Goal: Transaction & Acquisition: Purchase product/service

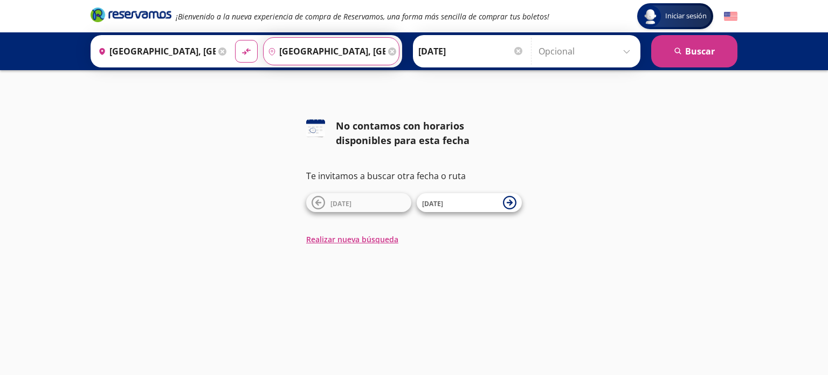
click at [328, 52] on input "[GEOGRAPHIC_DATA], [GEOGRAPHIC_DATA]" at bounding box center [325, 51] width 122 height 27
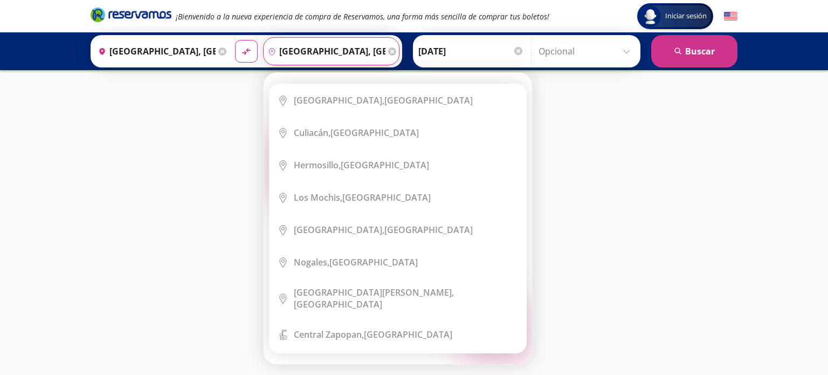
click at [364, 50] on input "[GEOGRAPHIC_DATA], [GEOGRAPHIC_DATA]" at bounding box center [325, 51] width 122 height 27
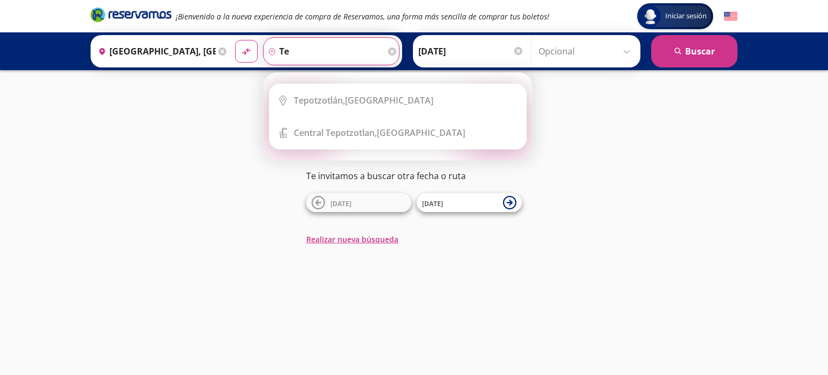
type input "t"
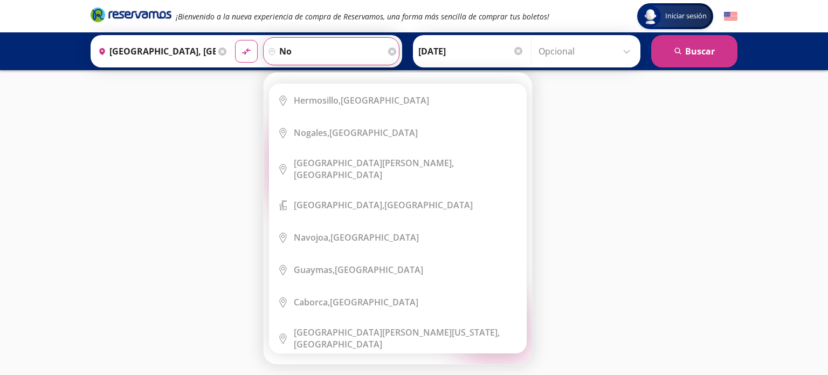
type input "n"
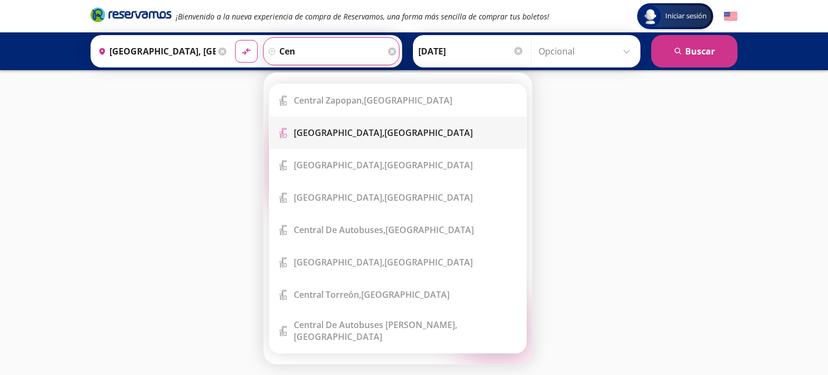
click at [379, 129] on div "[GEOGRAPHIC_DATA], [GEOGRAPHIC_DATA]" at bounding box center [383, 133] width 179 height 12
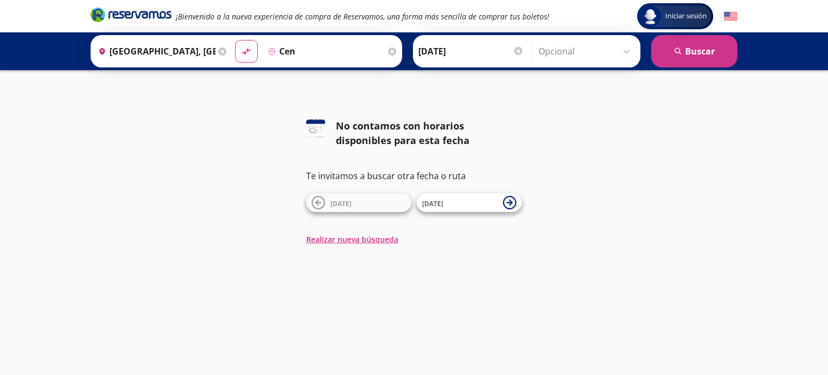
type input "[GEOGRAPHIC_DATA], [GEOGRAPHIC_DATA]"
click at [705, 32] on div "Origen heroicons:map-pin-20-solid [GEOGRAPHIC_DATA], [GEOGRAPHIC_DATA] Destino …" at bounding box center [414, 51] width 828 height 38
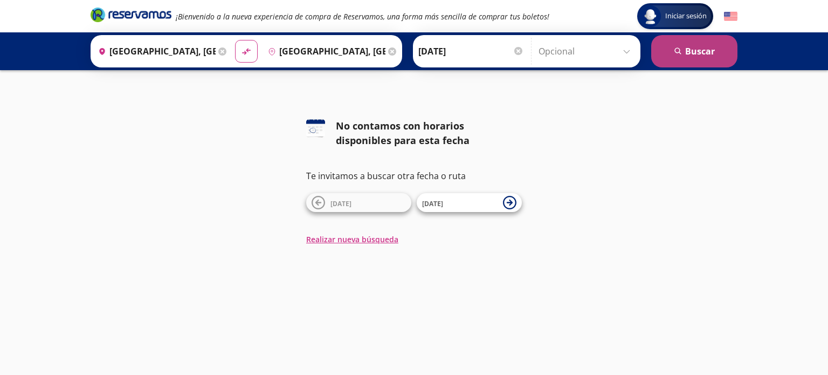
click at [703, 45] on button "search [GEOGRAPHIC_DATA]" at bounding box center [694, 51] width 86 height 32
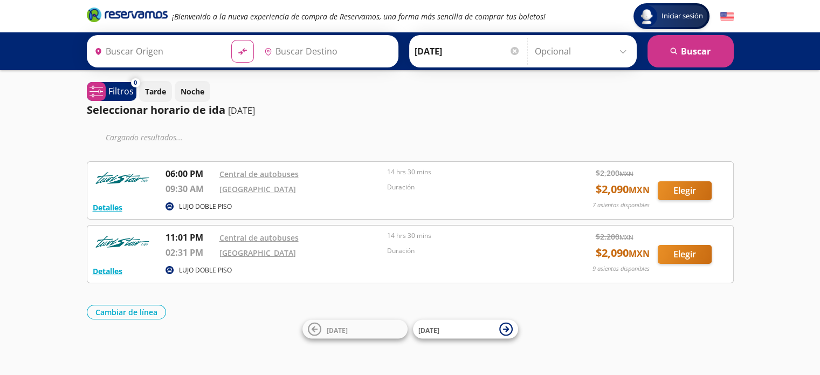
type input "[GEOGRAPHIC_DATA], [GEOGRAPHIC_DATA]"
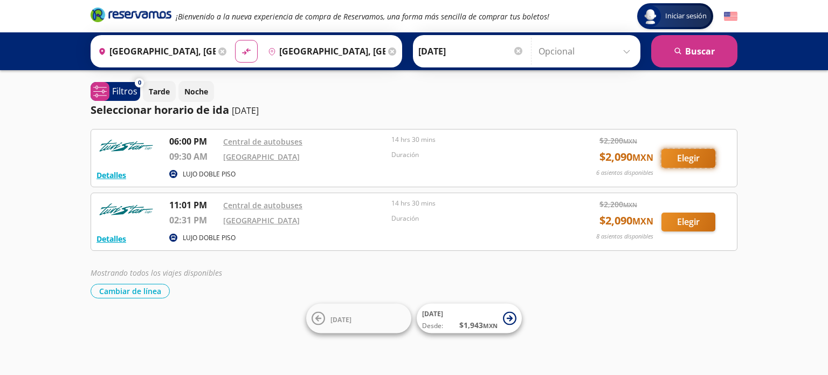
click at [692, 156] on button "Elegir" at bounding box center [688, 158] width 54 height 19
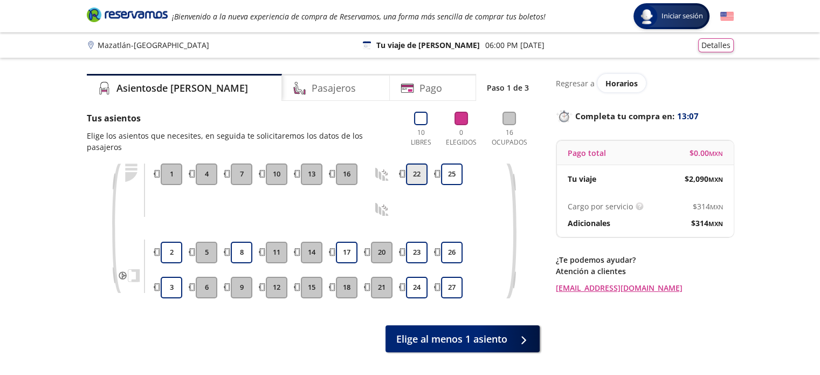
click at [411, 163] on button "22" at bounding box center [417, 174] width 22 height 22
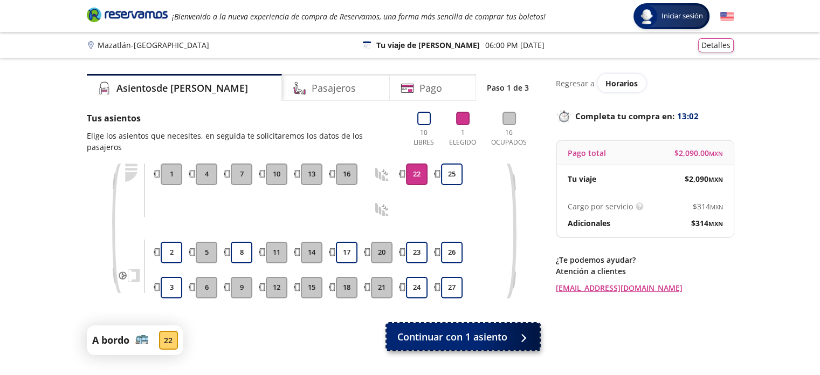
click at [477, 329] on span "Continuar con 1 asiento" at bounding box center [452, 336] width 110 height 15
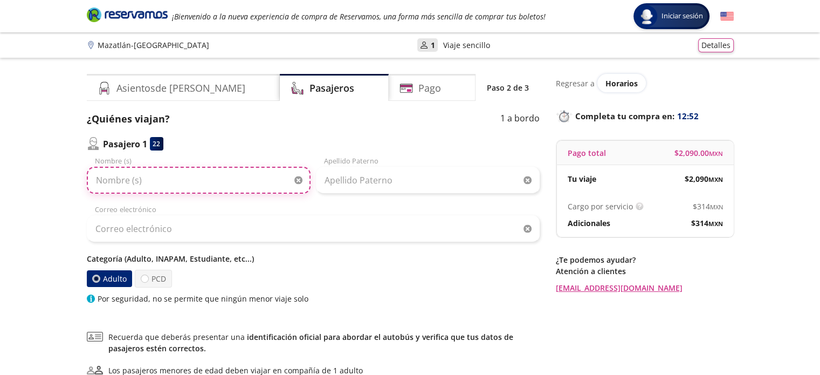
click at [201, 184] on input "Nombre (s)" at bounding box center [199, 180] width 224 height 27
type input "[PERSON_NAME]"
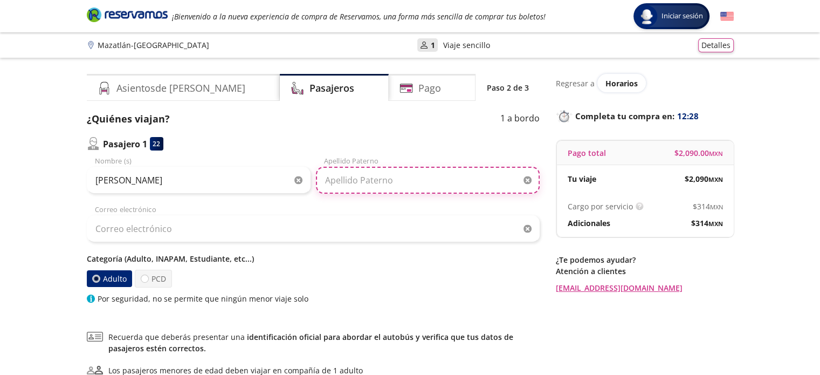
type input "r"
click at [380, 176] on input "r" at bounding box center [428, 180] width 224 height 27
type input "[PERSON_NAME]"
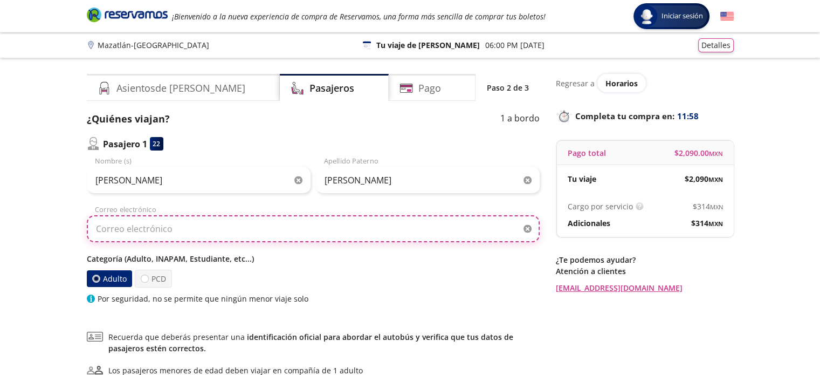
click at [147, 229] on input "Correo electrónico" at bounding box center [313, 228] width 453 height 27
click at [147, 229] on input "m" at bounding box center [313, 228] width 453 height 27
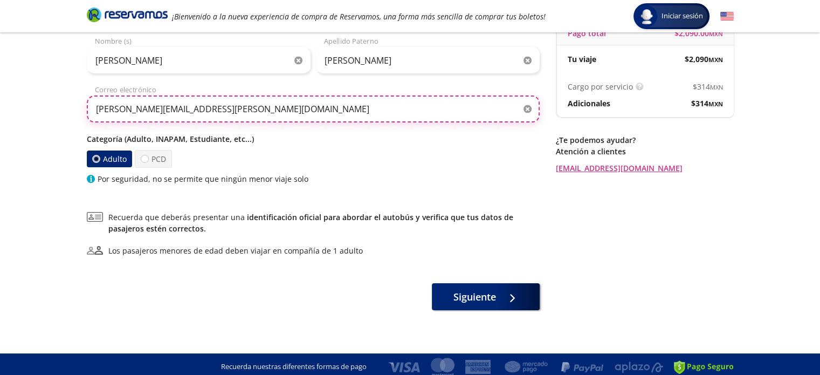
scroll to position [120, 0]
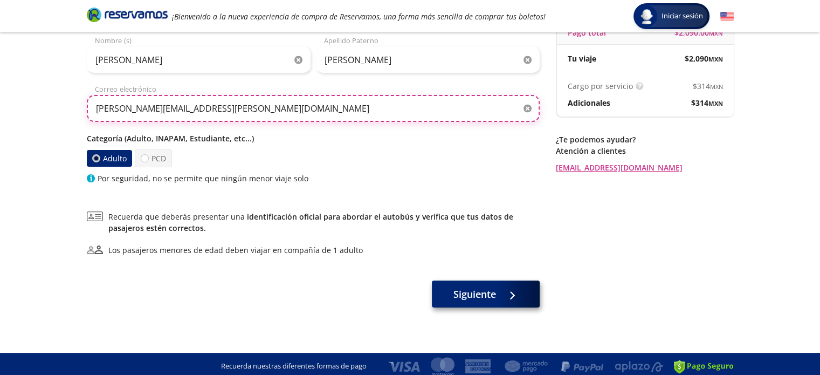
type input "[PERSON_NAME][EMAIL_ADDRESS][PERSON_NAME][DOMAIN_NAME]"
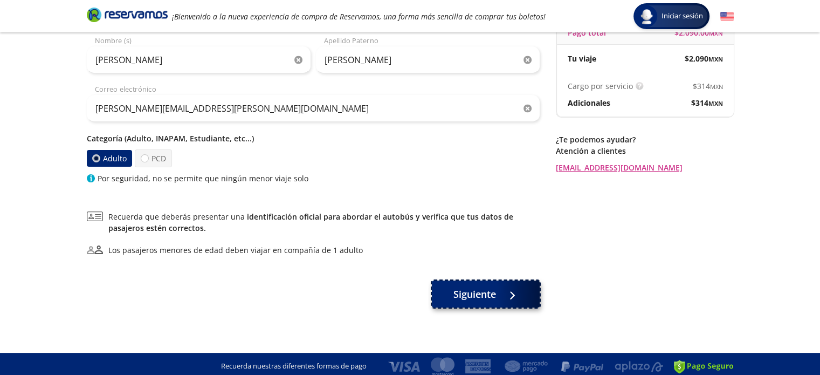
click at [467, 298] on span "Siguiente" at bounding box center [474, 294] width 43 height 15
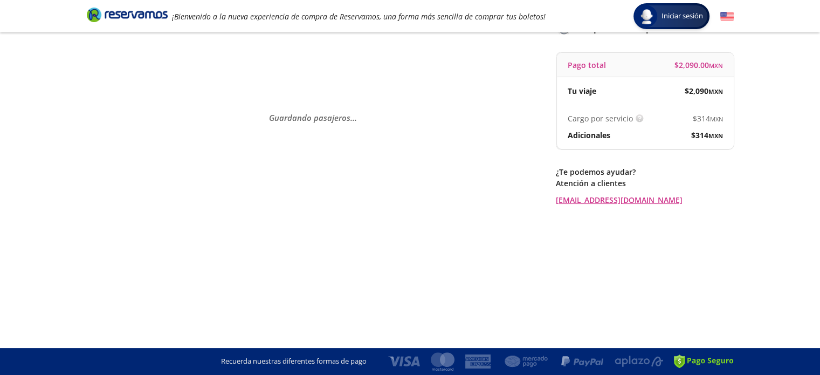
scroll to position [0, 0]
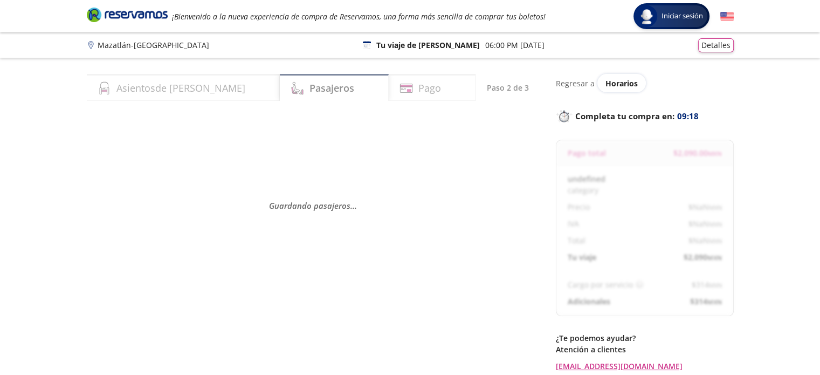
select select "MX"
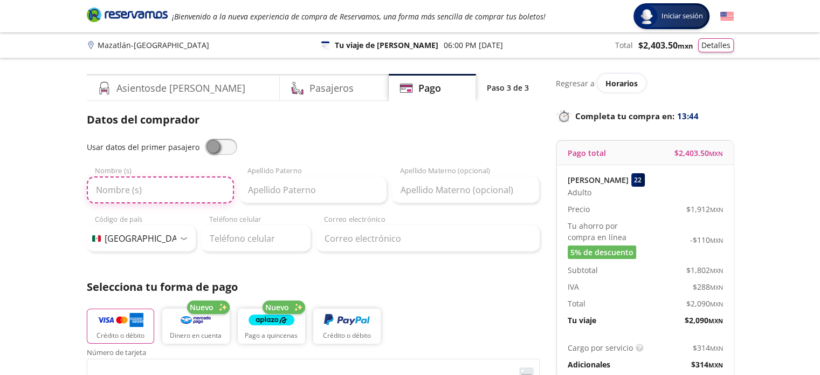
click at [172, 193] on input "Nombre (s)" at bounding box center [160, 189] width 147 height 27
type input "[PERSON_NAME]"
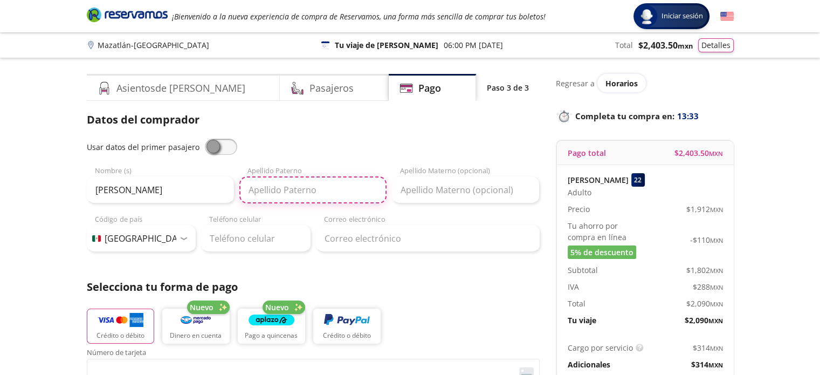
click at [343, 192] on input "Apellido Paterno" at bounding box center [312, 189] width 147 height 27
type input "l"
type input "[PERSON_NAME]"
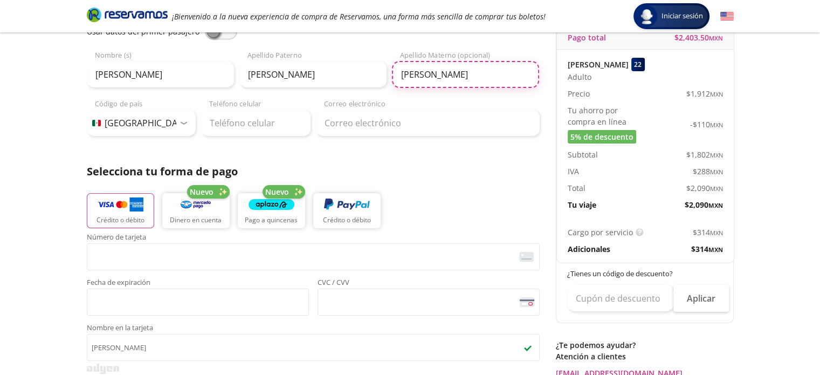
scroll to position [111, 0]
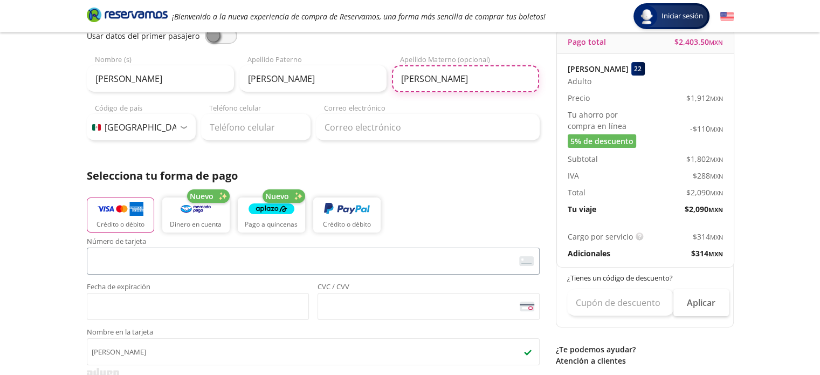
type input "[PERSON_NAME]"
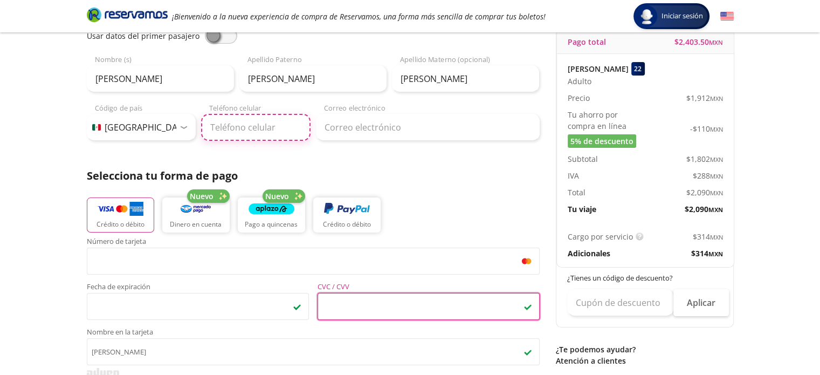
click at [274, 124] on input "Teléfono celular" at bounding box center [255, 127] width 109 height 27
type input "55 3867 9879"
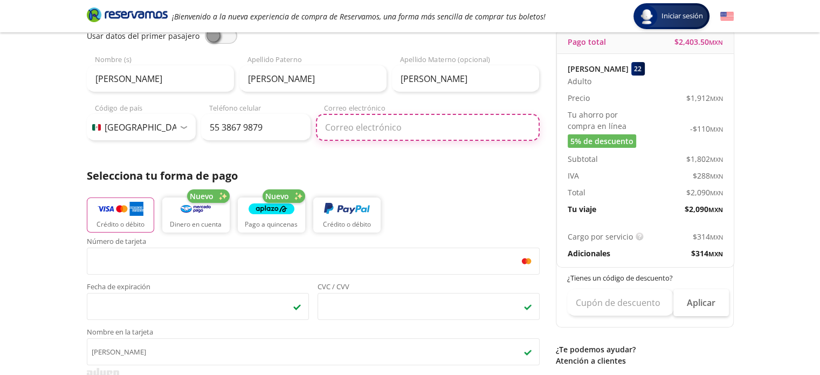
click at [354, 121] on input "Correo electrónico" at bounding box center [428, 127] width 224 height 27
type input "m"
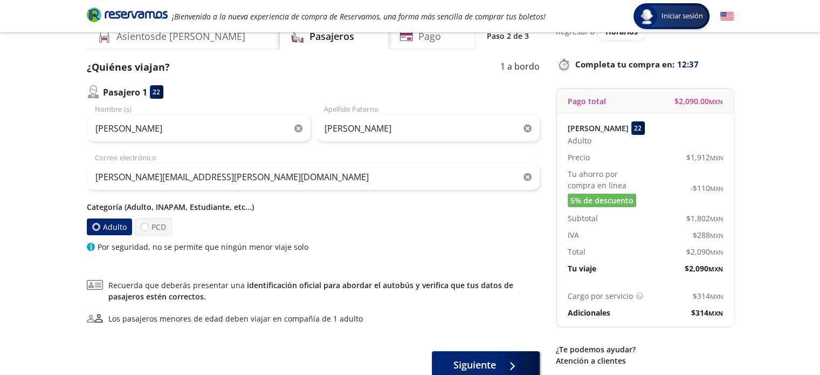
scroll to position [50, 0]
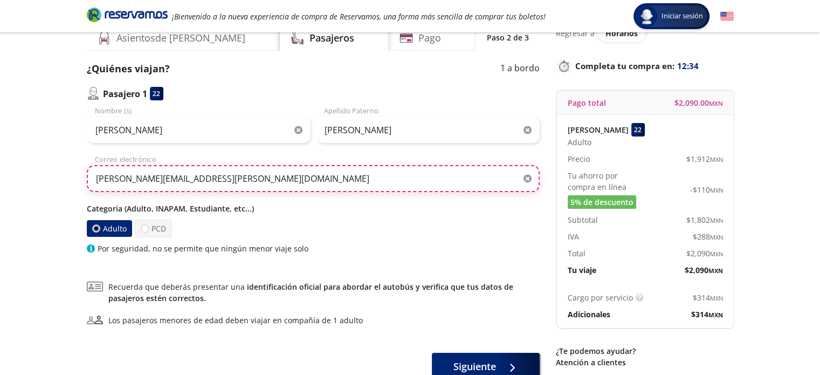
click at [189, 178] on input "[PERSON_NAME][EMAIL_ADDRESS][PERSON_NAME][DOMAIN_NAME]" at bounding box center [313, 178] width 453 height 27
type input "m"
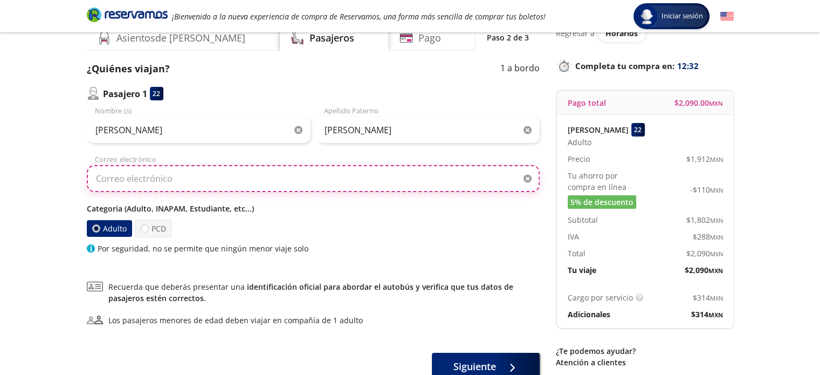
type input "M"
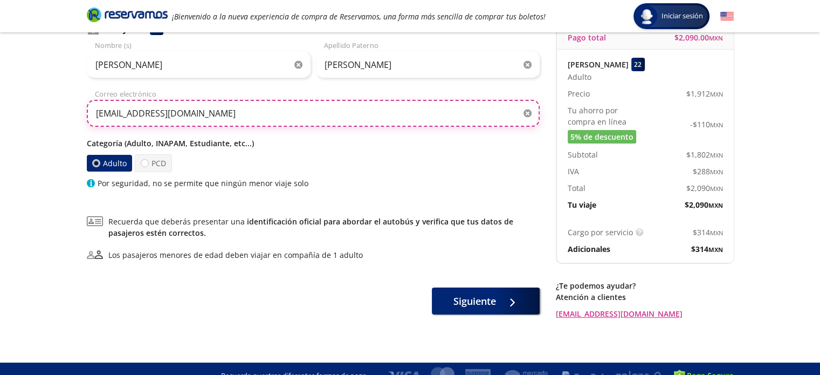
scroll to position [129, 0]
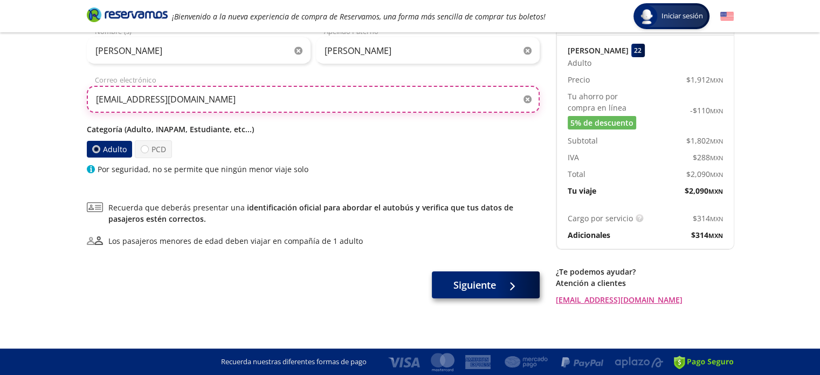
type input "[EMAIL_ADDRESS][DOMAIN_NAME]"
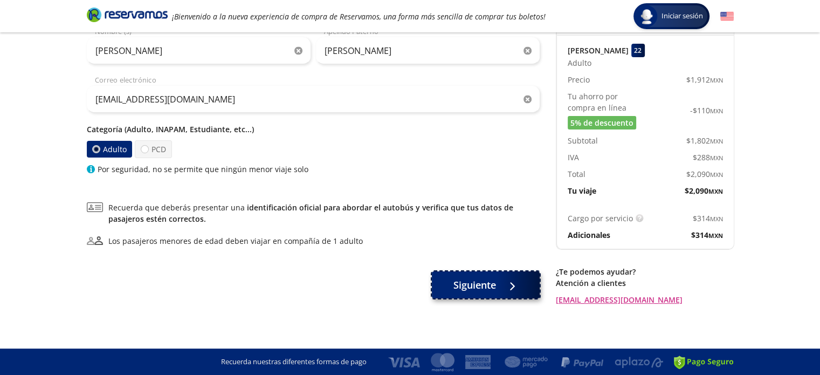
click at [489, 297] on button "Siguiente" at bounding box center [486, 284] width 108 height 27
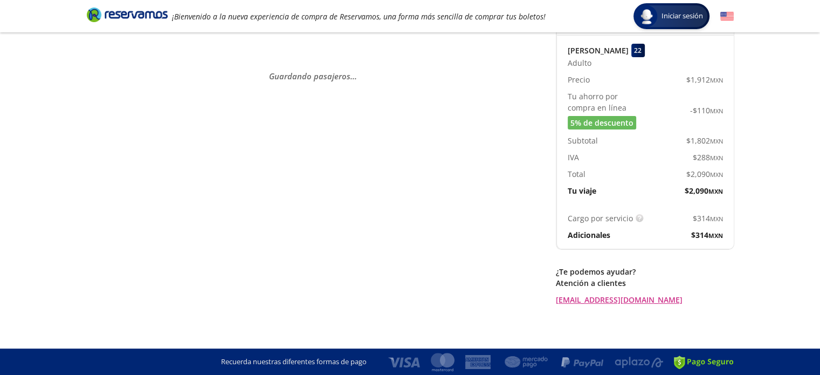
scroll to position [0, 0]
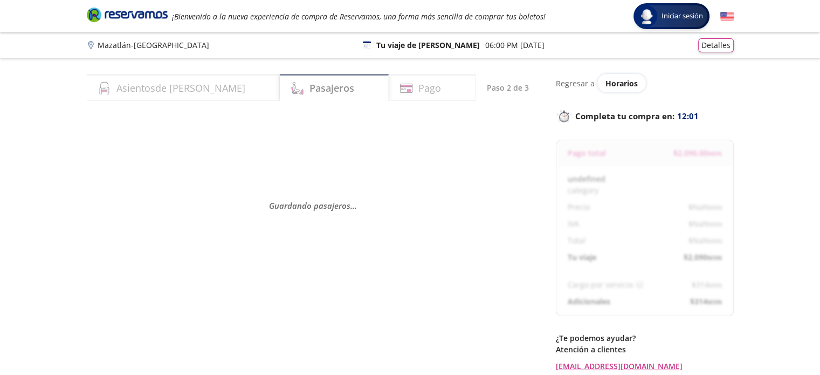
select select "MX"
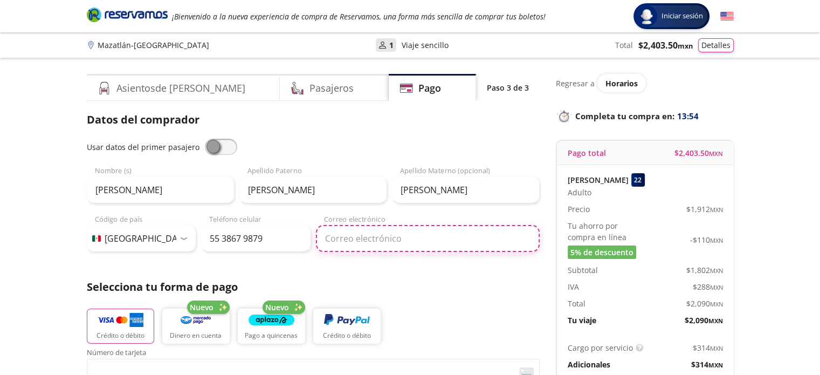
click at [427, 229] on input "Correo electrónico" at bounding box center [428, 238] width 224 height 27
type input "[EMAIL_ADDRESS][DOMAIN_NAME]"
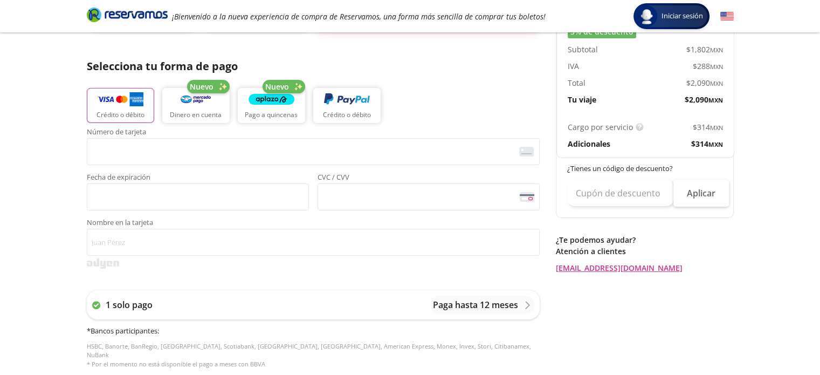
scroll to position [225, 0]
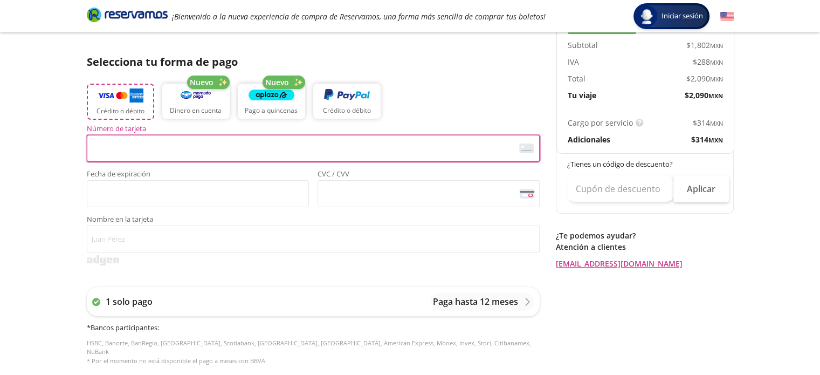
click at [125, 98] on img "button" at bounding box center [121, 95] width 46 height 16
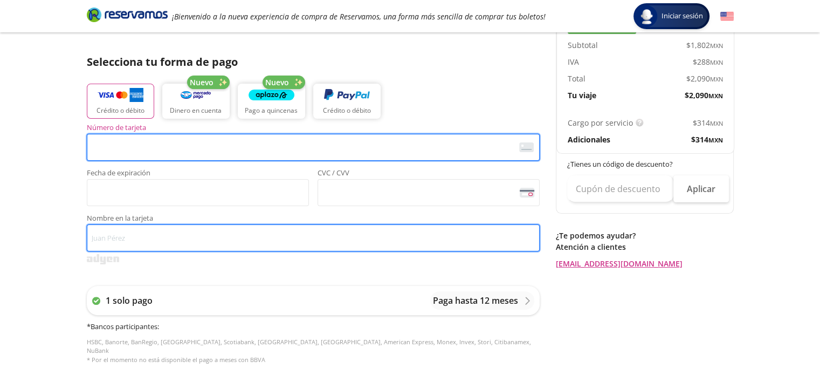
type input "[PERSON_NAME]"
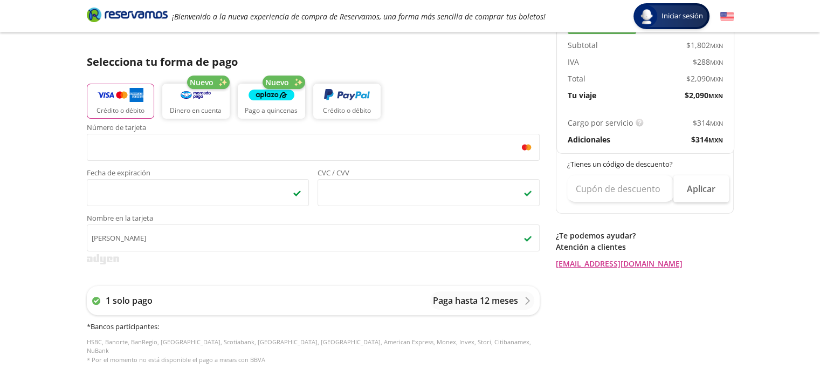
click at [328, 284] on div "1 solo pago Paga hasta 12 meses * Bancos participantes : HSBC, Banorte, BanRegi…" at bounding box center [313, 325] width 453 height 100
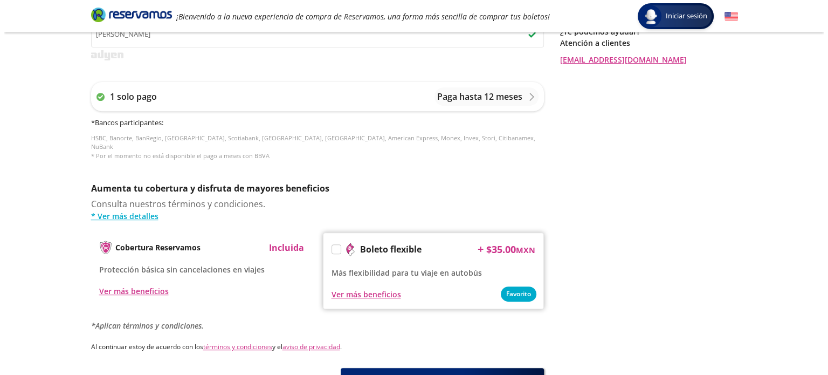
scroll to position [431, 0]
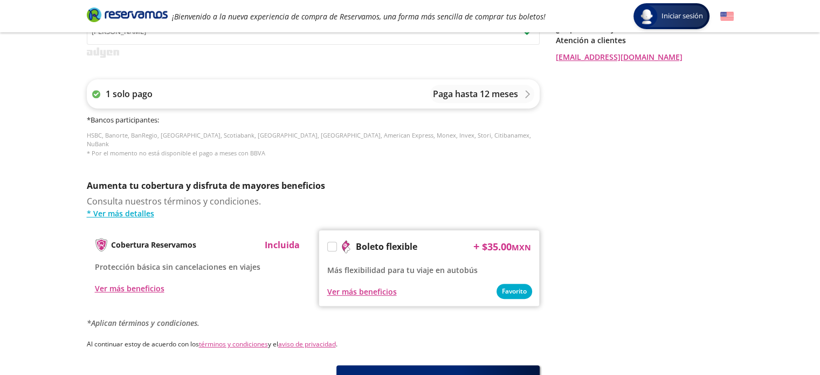
click at [511, 98] on p "Paga hasta 12 meses" at bounding box center [475, 93] width 85 height 13
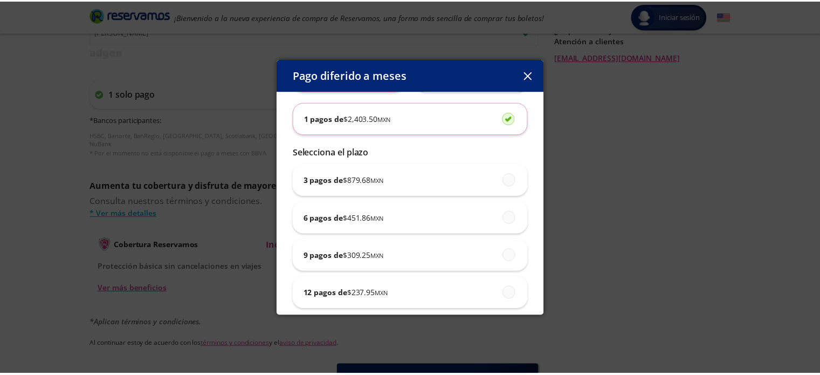
scroll to position [65, 0]
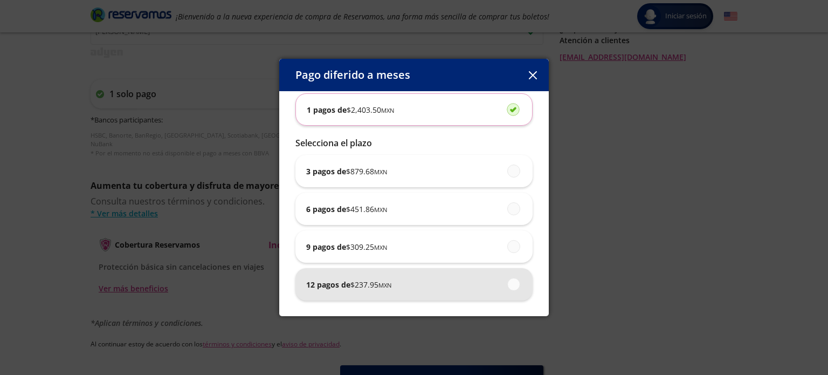
click at [514, 283] on span at bounding box center [514, 284] width 0 height 12
click at [509, 283] on input "12 pagos de $ 237.95 MXN" at bounding box center [510, 283] width 7 height 7
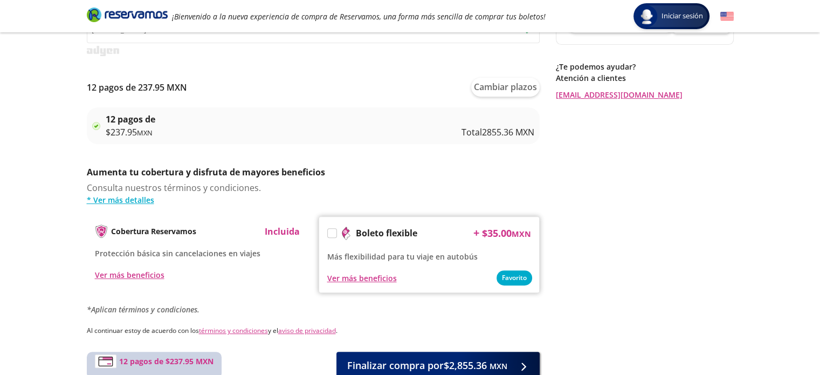
scroll to position [447, 0]
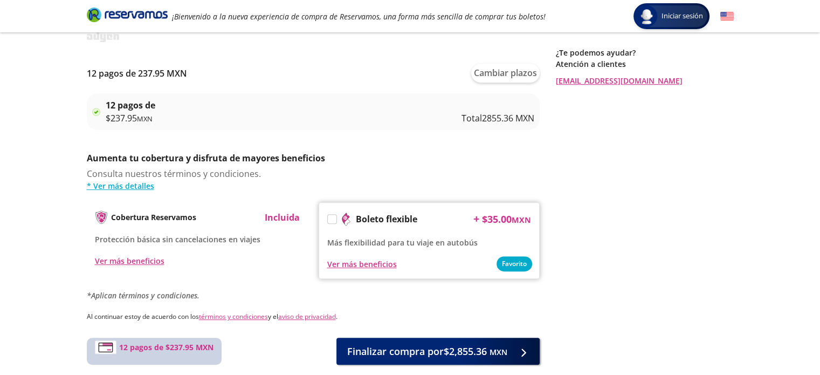
click at [330, 220] on label at bounding box center [332, 219] width 9 height 9
click at [330, 220] on input "Boleto flexible" at bounding box center [331, 220] width 7 height 7
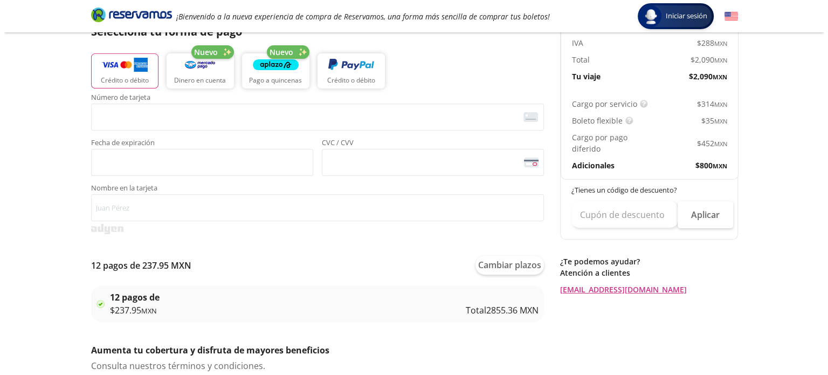
scroll to position [256, 0]
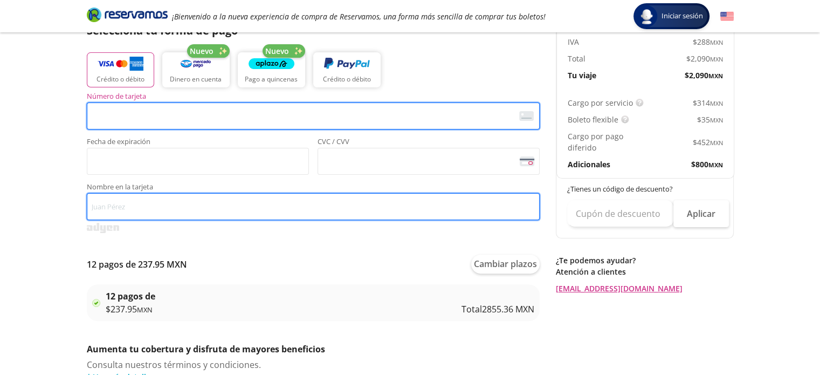
type input "[PERSON_NAME]"
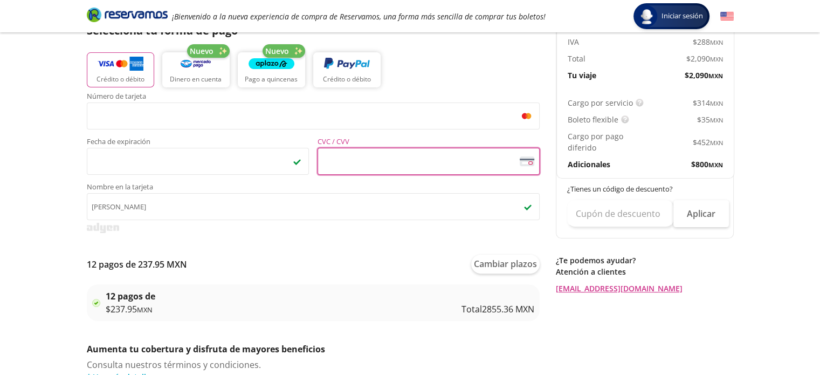
click at [328, 320] on div "12 pagos de $ 237.95 MXN Total 2855.36 MXN" at bounding box center [313, 302] width 453 height 37
click at [422, 323] on div "12 pagos de 237.95 MXN Cambiar plazos 12 pagos de $ 237.95 MXN Total 2855.36 MXN" at bounding box center [313, 288] width 453 height 88
click at [376, 308] on div "12 pagos de $ 237.95 MXN Total 2855.36 MXN" at bounding box center [320, 302] width 429 height 26
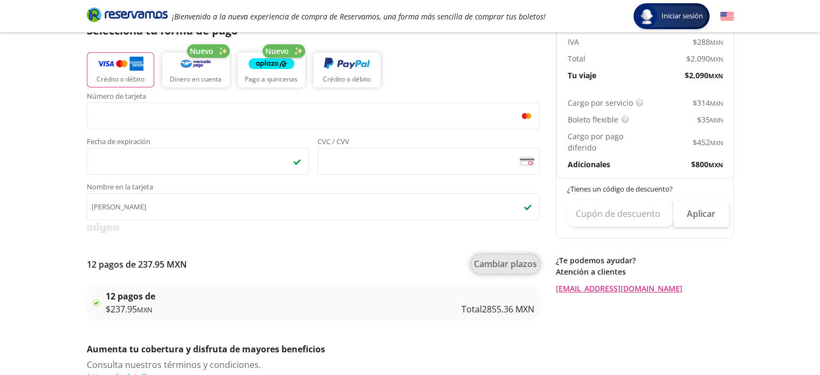
click at [503, 261] on button "Cambiar plazos" at bounding box center [505, 263] width 68 height 19
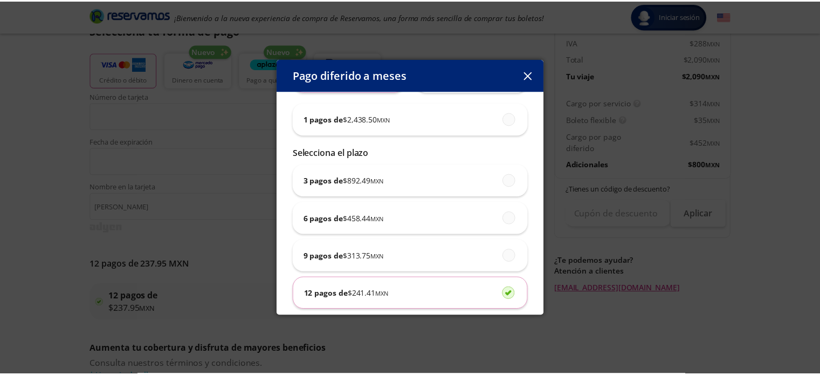
scroll to position [65, 0]
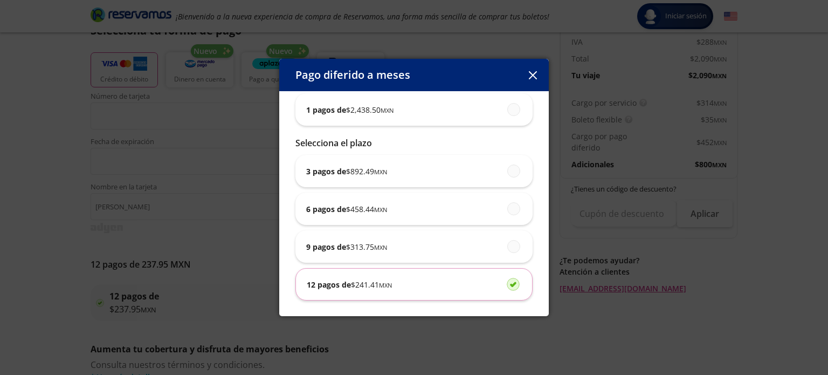
click at [538, 75] on button "button" at bounding box center [532, 75] width 16 height 16
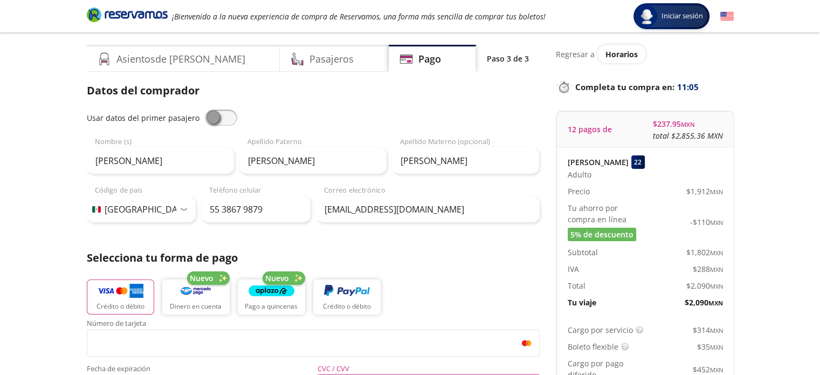
scroll to position [507, 0]
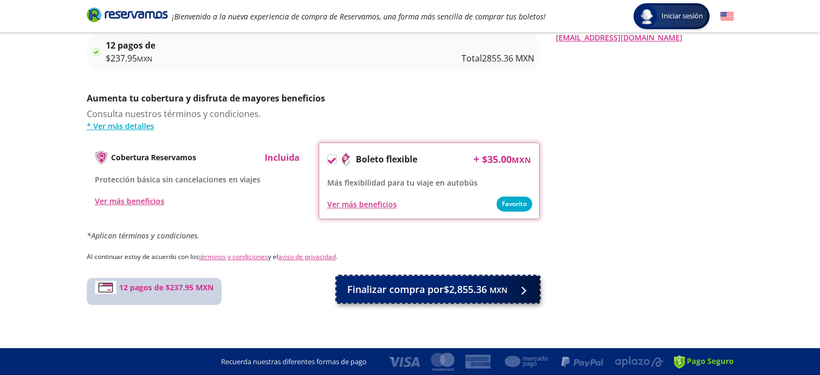
click at [468, 289] on span "Finalizar compra por $2,855.36 MXN" at bounding box center [427, 289] width 160 height 15
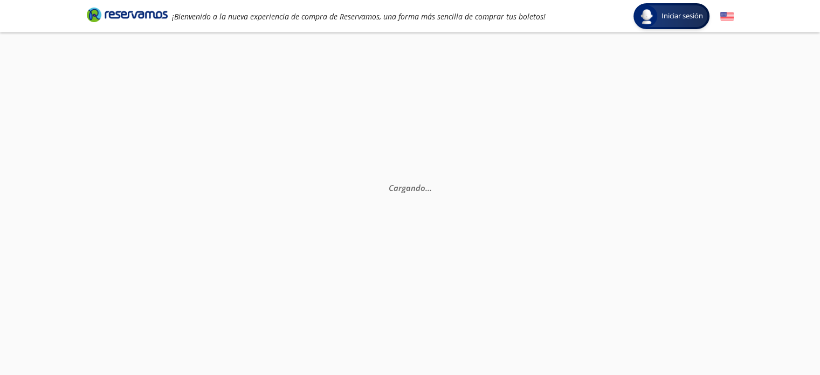
select select "MX"
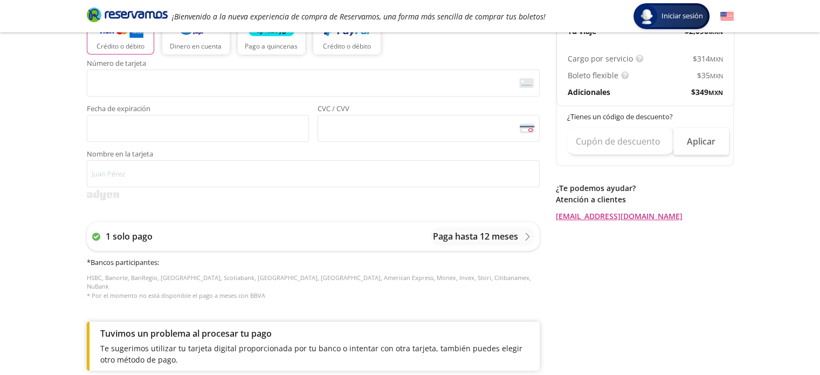
scroll to position [569, 0]
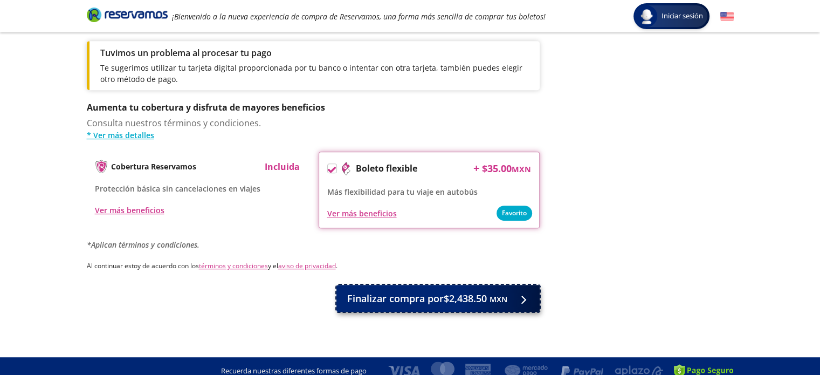
click at [436, 291] on span "Finalizar compra por $2,438.50 MXN" at bounding box center [427, 298] width 160 height 15
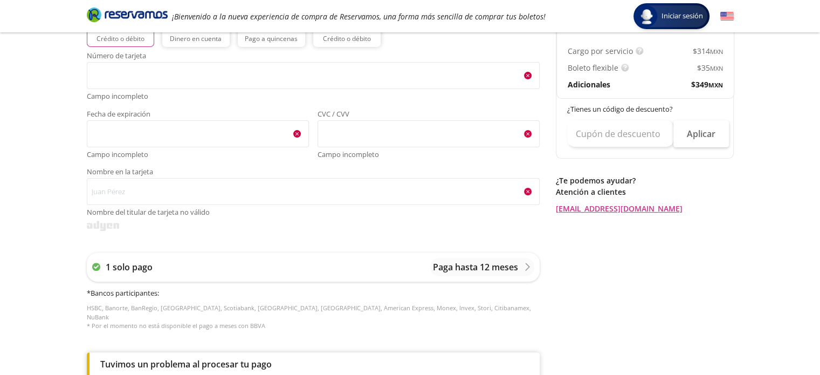
scroll to position [309, 0]
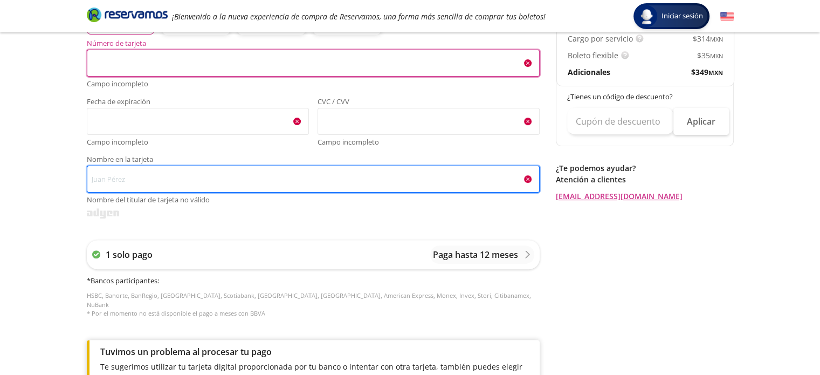
type input "[PERSON_NAME]"
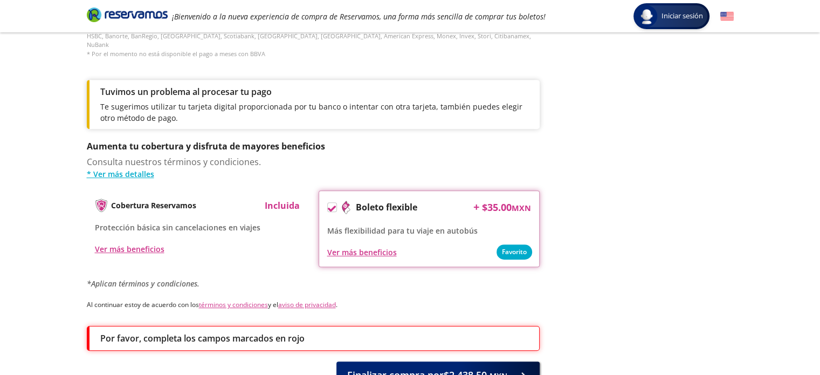
scroll to position [604, 0]
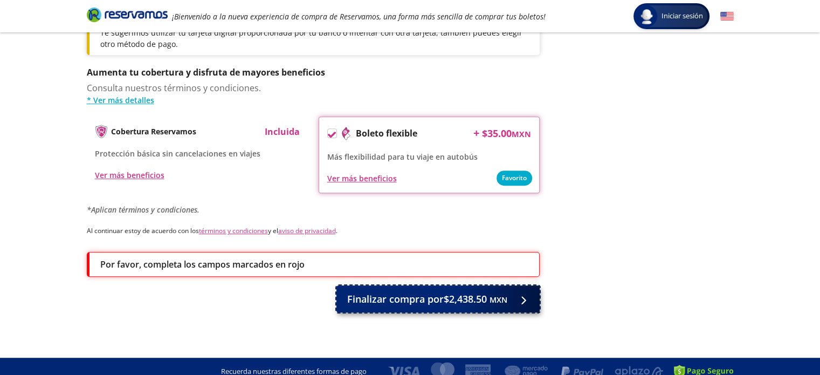
click at [476, 294] on span "Finalizar compra por $2,438.50 MXN" at bounding box center [427, 299] width 160 height 15
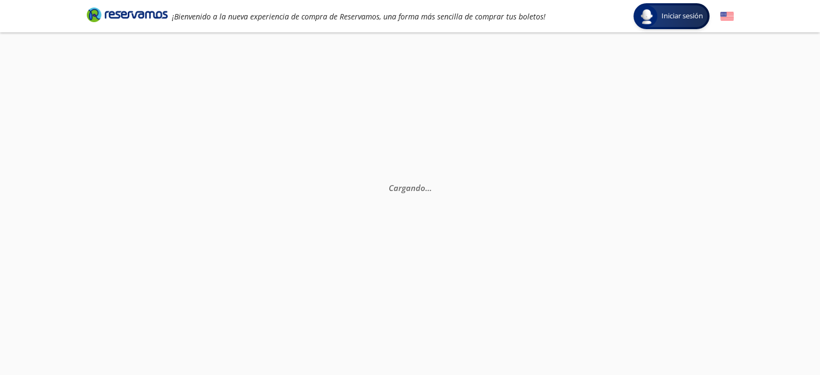
scroll to position [0, 0]
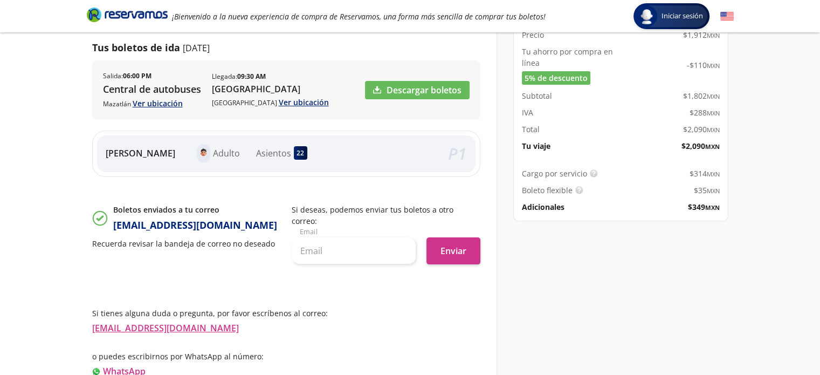
scroll to position [172, 0]
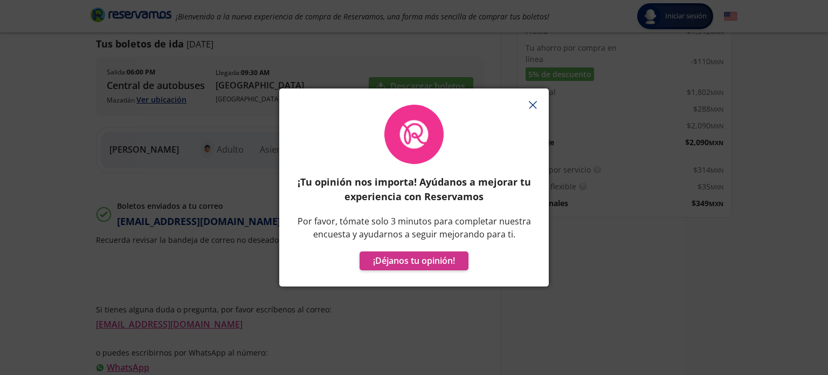
click at [530, 103] on icon "button" at bounding box center [533, 105] width 8 height 8
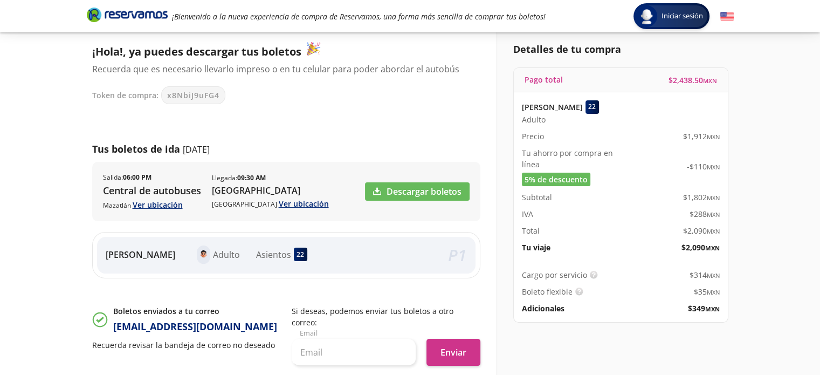
scroll to position [65, 0]
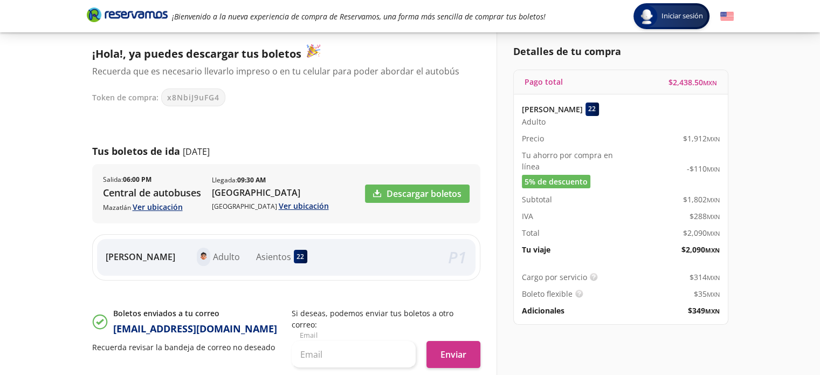
click at [734, 90] on div "Detalles de tu compra Pago total $ 2,438.50 MXN [PERSON_NAME] 22 Adulto Precio …" at bounding box center [614, 276] width 237 height 496
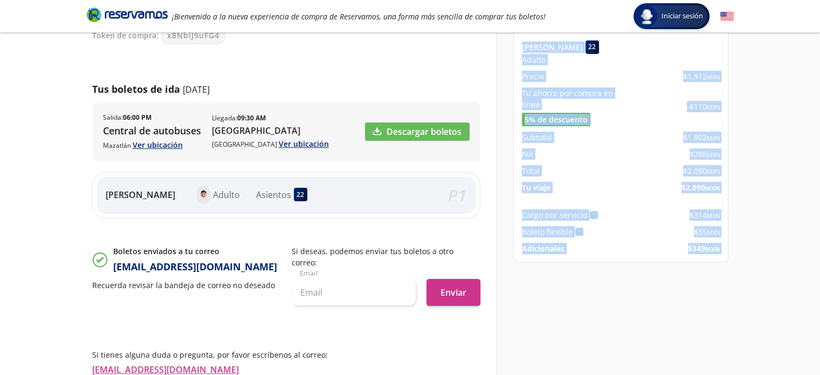
scroll to position [203, 0]
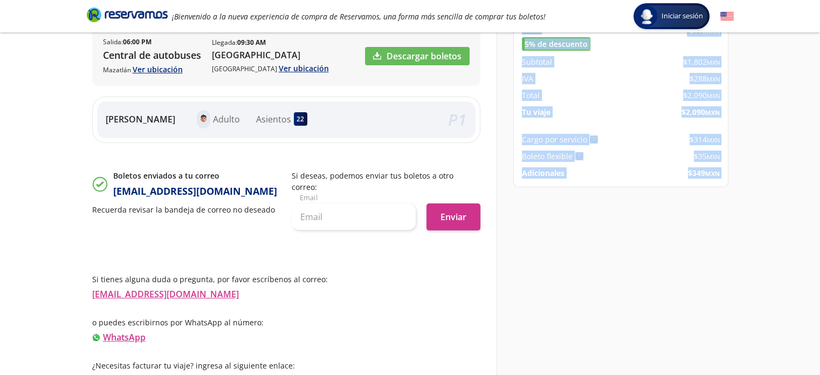
drag, startPoint x: 811, startPoint y: 90, endPoint x: 827, endPoint y: 394, distance: 303.9
click at [819, 374] on html "Iniciar sesión Iniciar sesión ¡Bienvenido a la nueva experiencia de compra de R…" at bounding box center [410, 91] width 820 height 589
click at [398, 54] on link "Descargar boletos" at bounding box center [417, 56] width 105 height 18
